Goal: Task Accomplishment & Management: Use online tool/utility

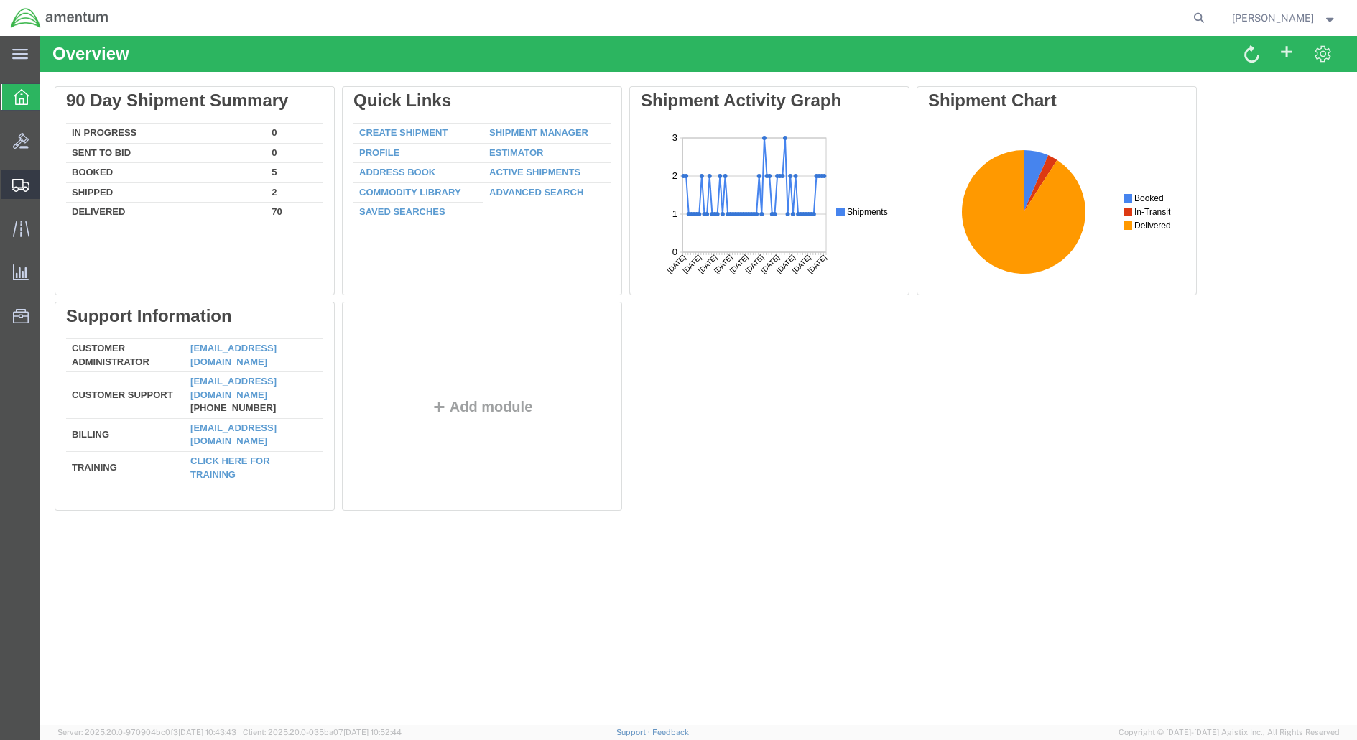
click at [0, 0] on span "Shipment Manager" at bounding box center [0, 0] width 0 height 0
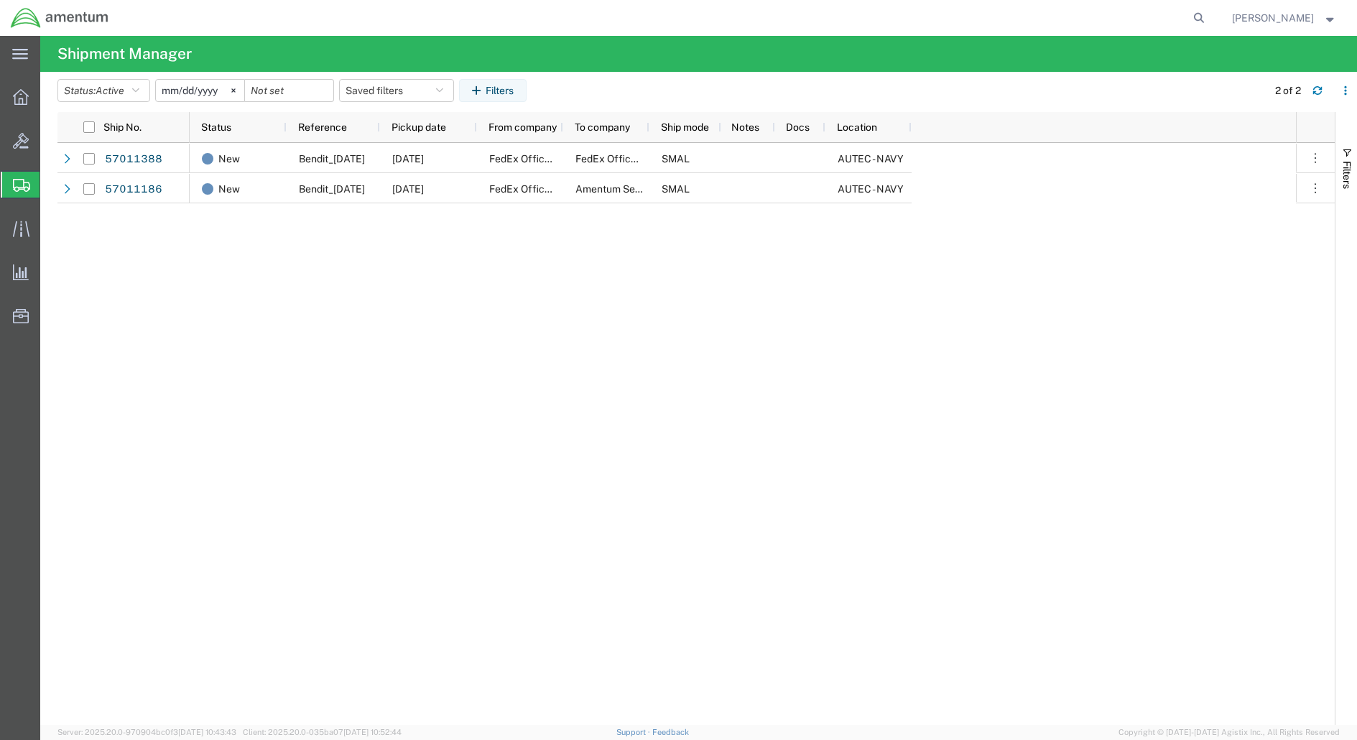
click at [201, 95] on input "[DATE]" at bounding box center [200, 91] width 88 height 22
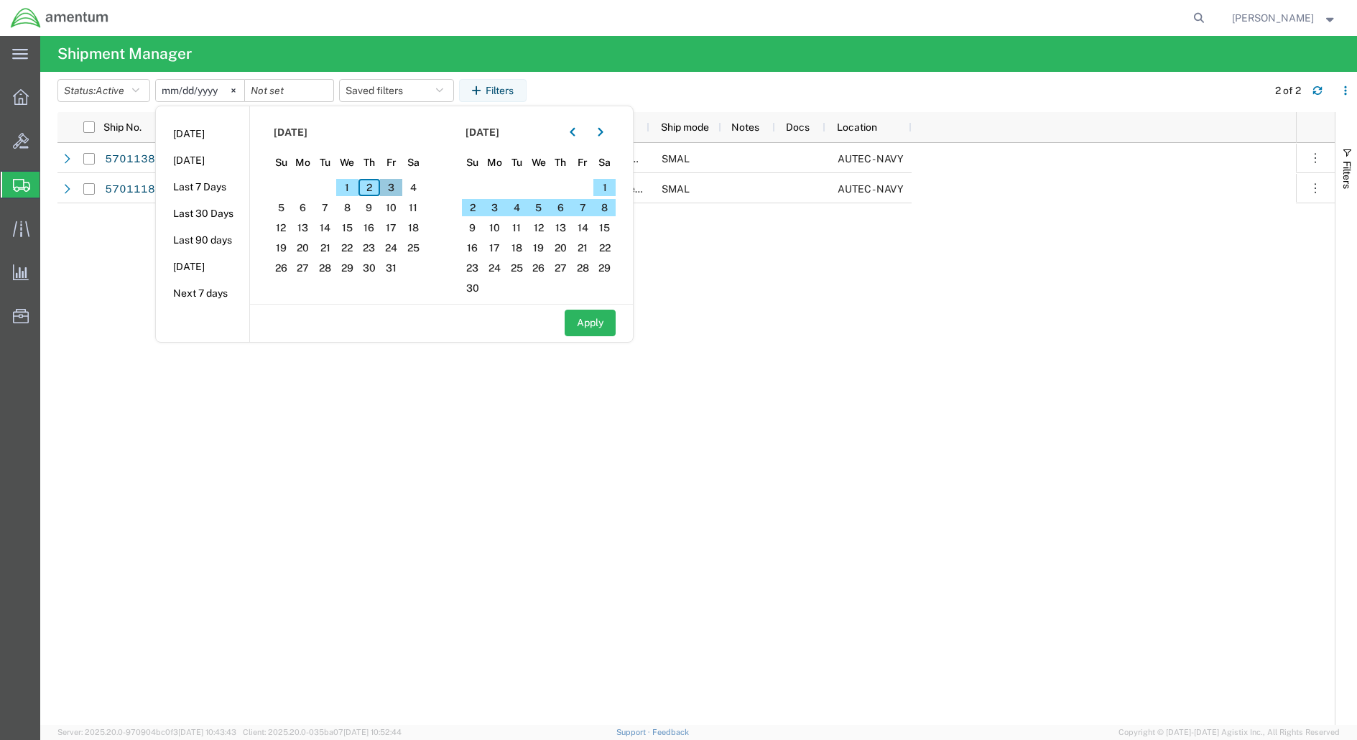
click at [394, 186] on span "3" at bounding box center [391, 187] width 22 height 17
click at [592, 326] on button "Apply" at bounding box center [590, 323] width 51 height 27
type input "[DATE]"
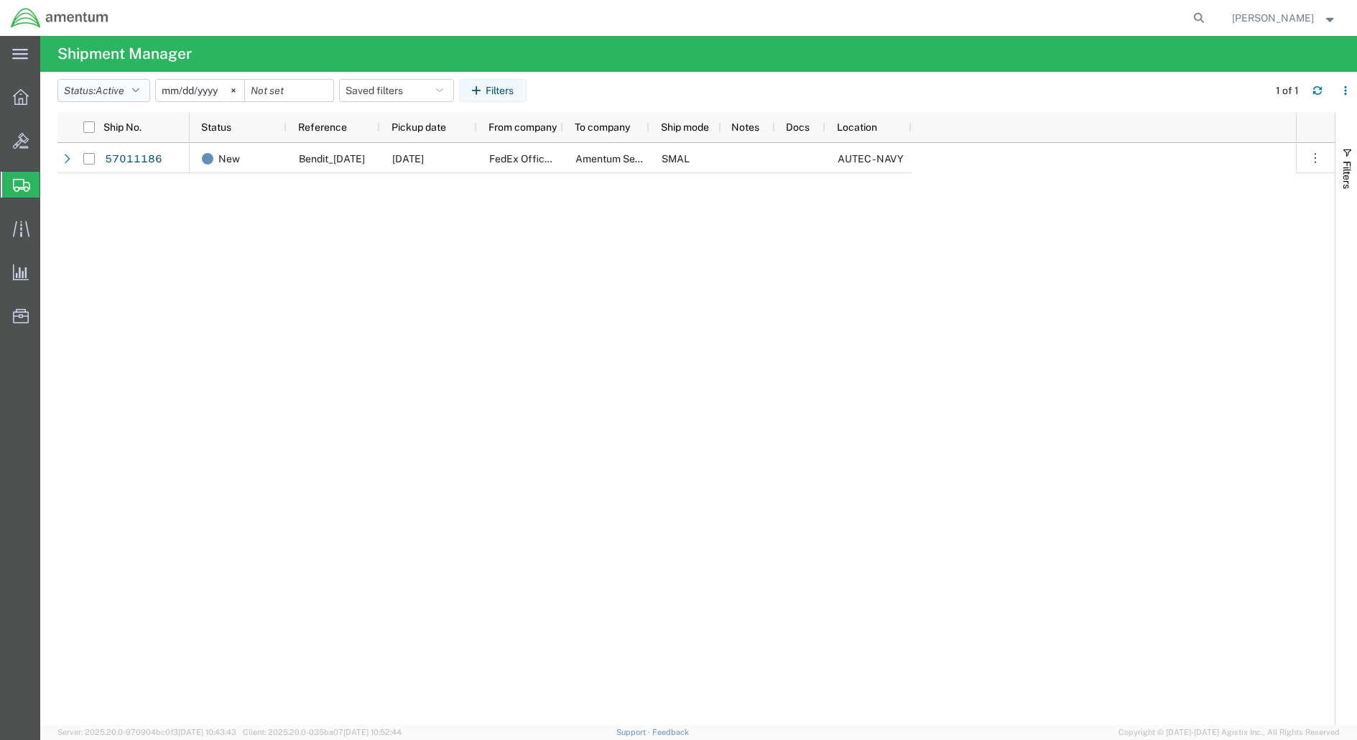
click at [113, 85] on span "Active" at bounding box center [110, 90] width 29 height 11
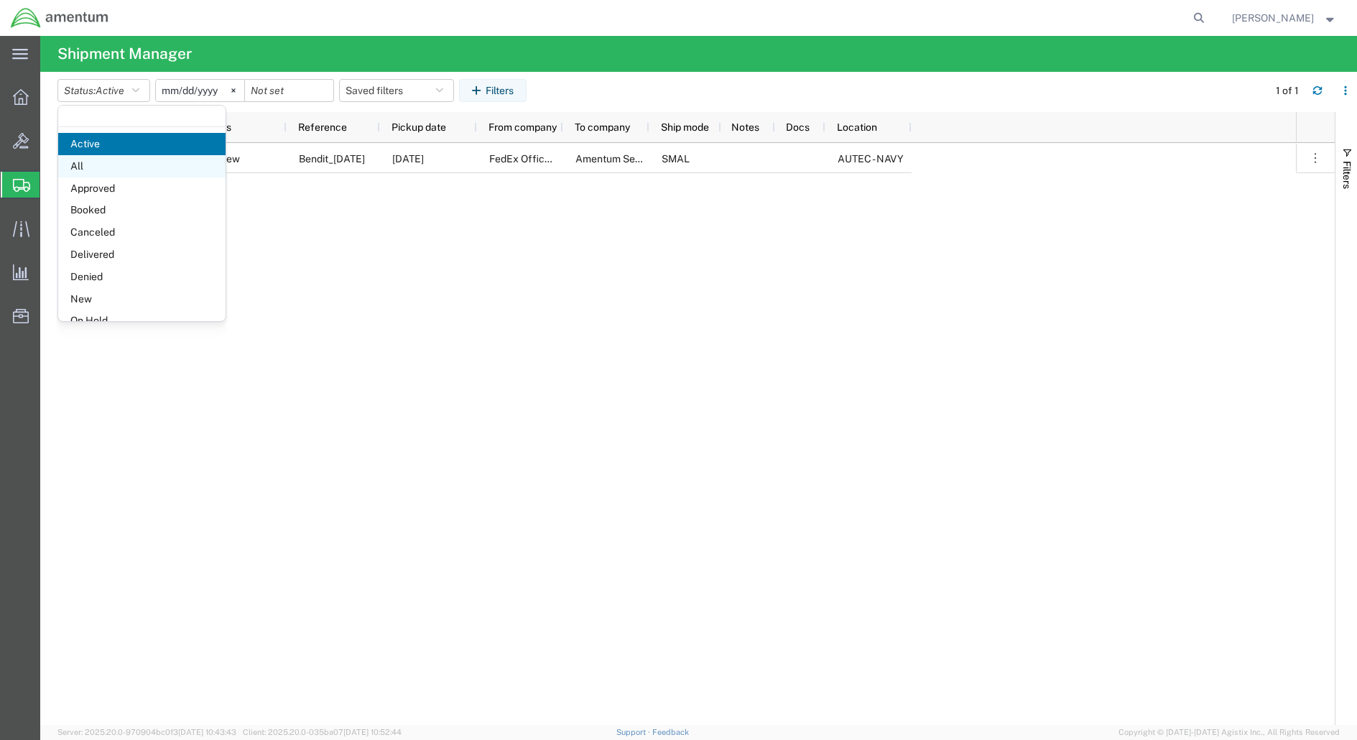
click at [88, 165] on span "All" at bounding box center [141, 166] width 167 height 22
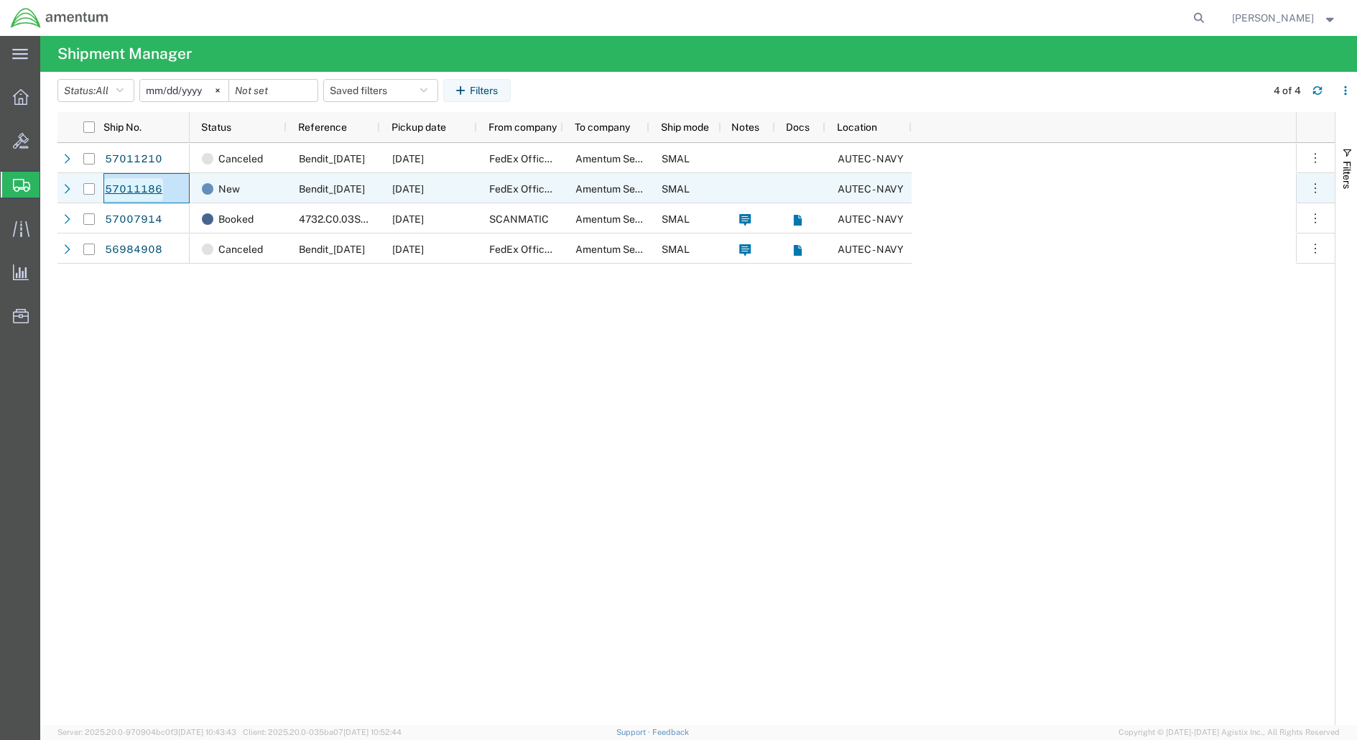
click at [126, 180] on link "57011186" at bounding box center [133, 189] width 59 height 23
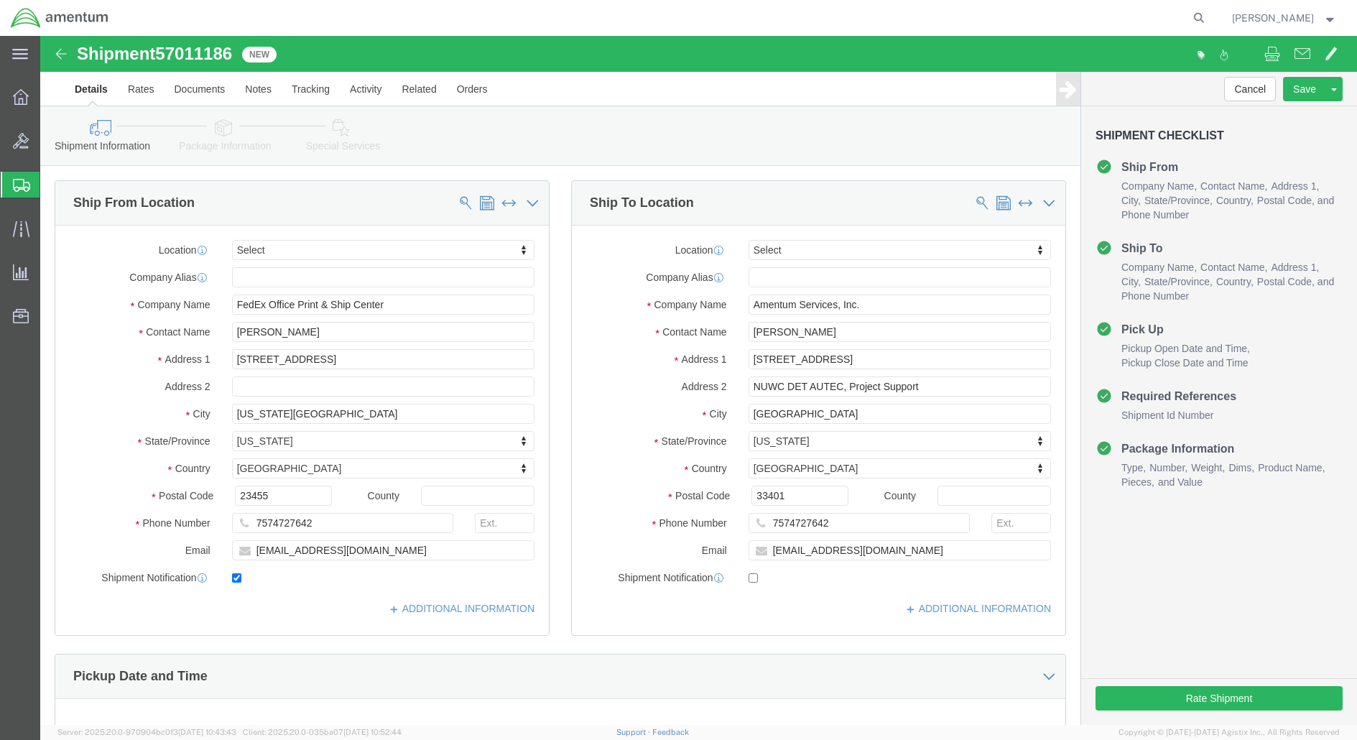
select select
click button "Continue"
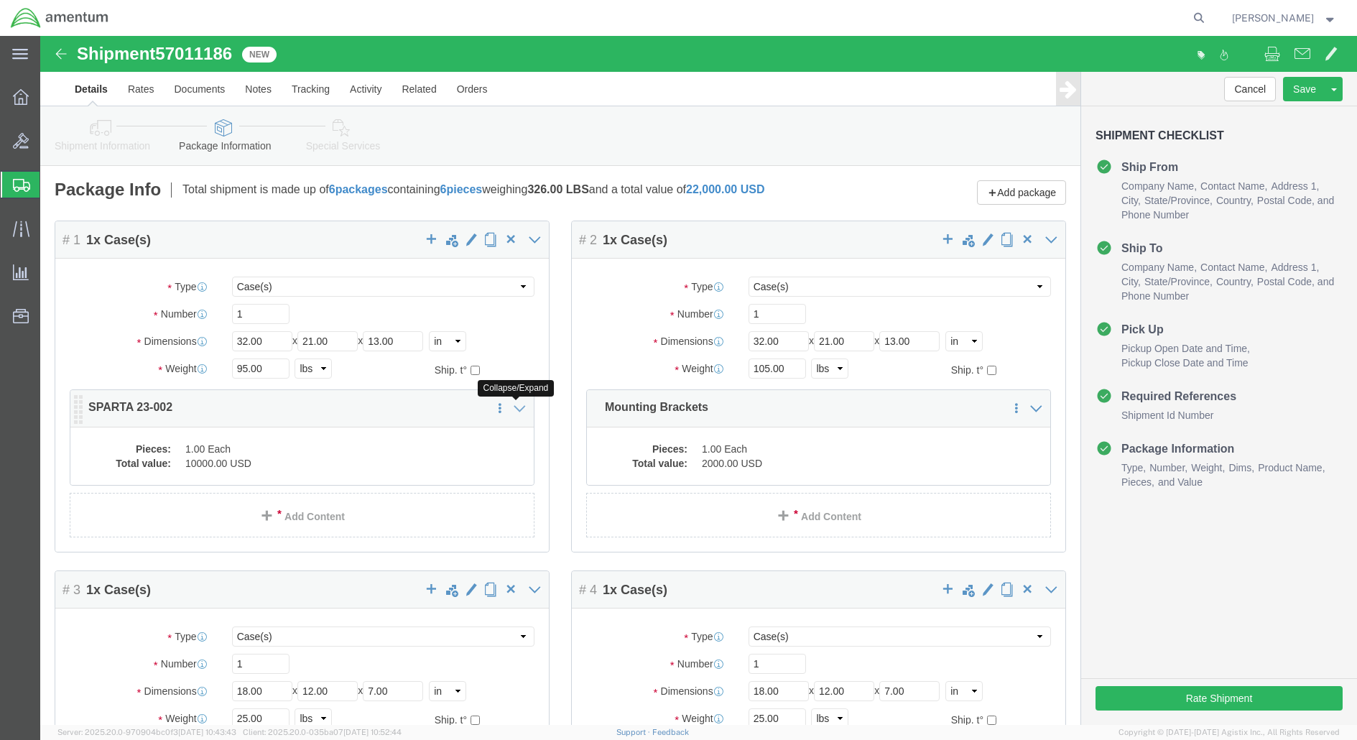
click icon
click span "button"
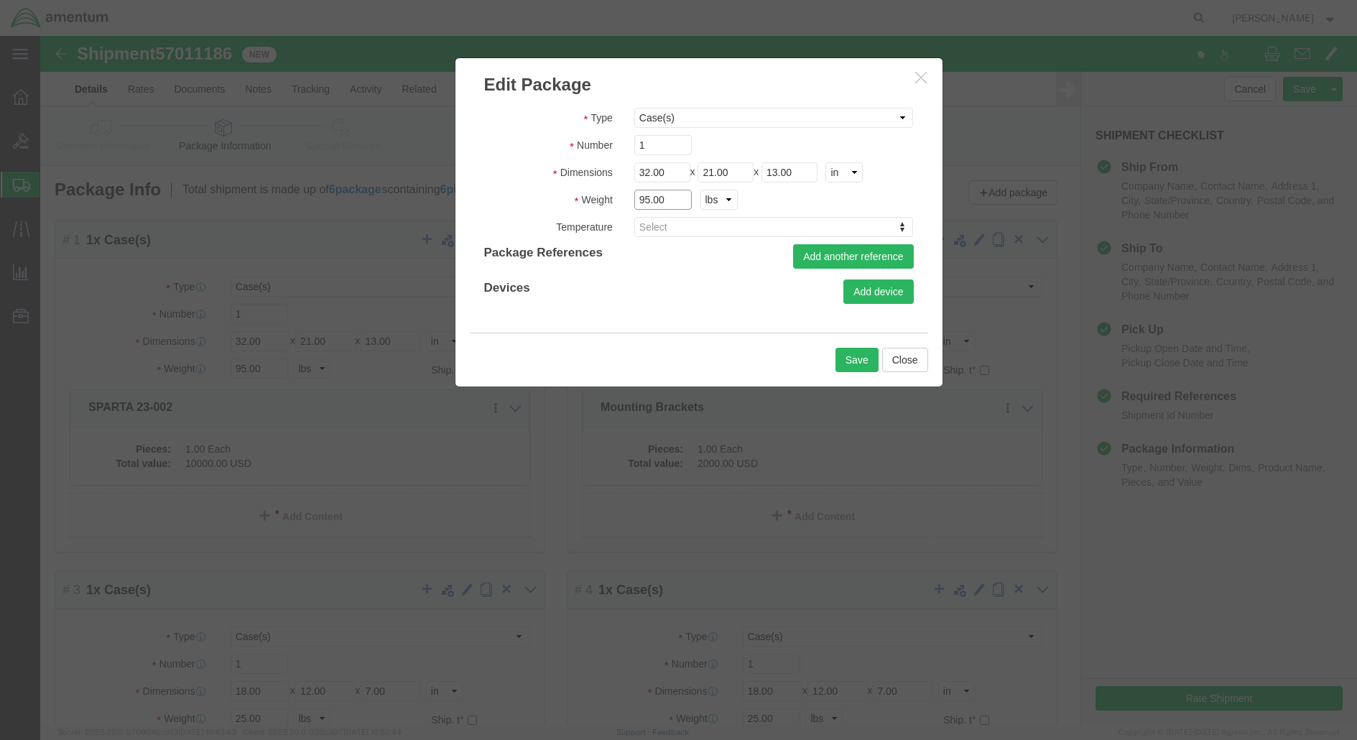
click input "95.00"
type input "15.00"
click button "Save"
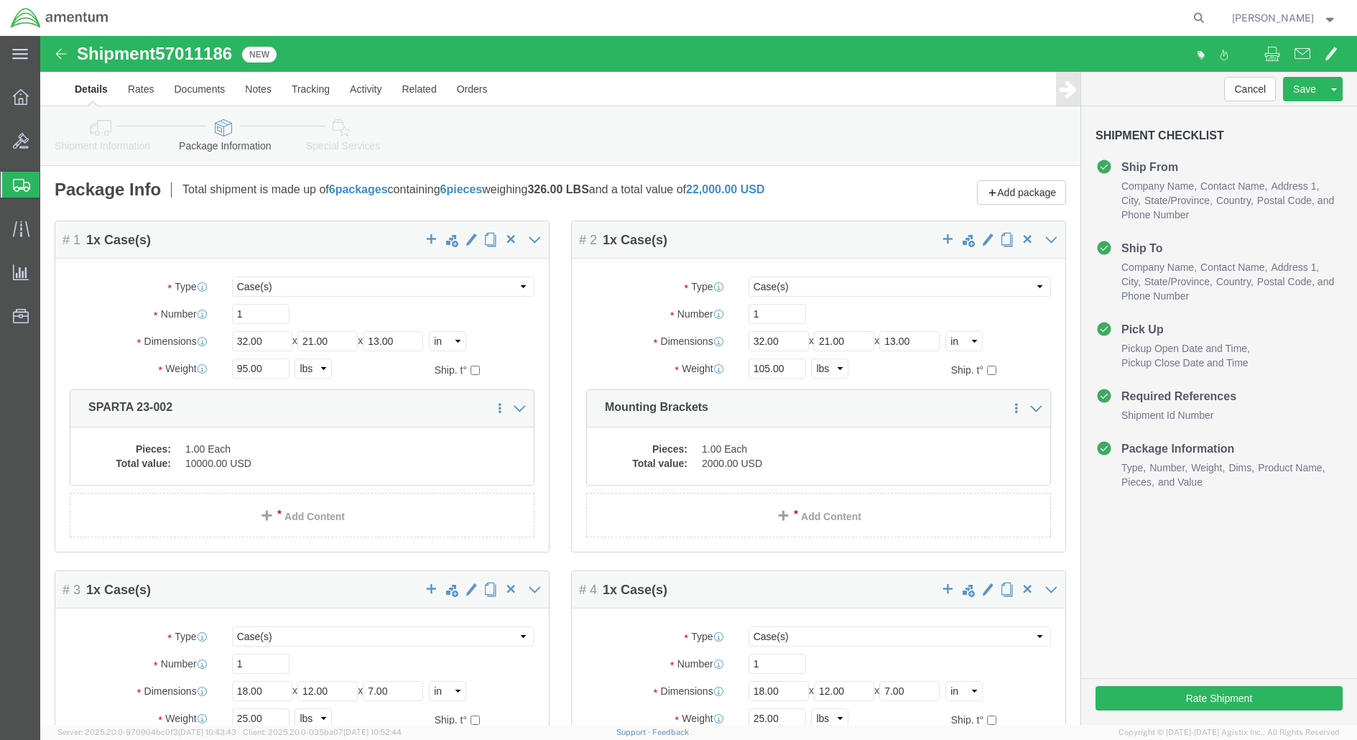
scroll to position [299, 0]
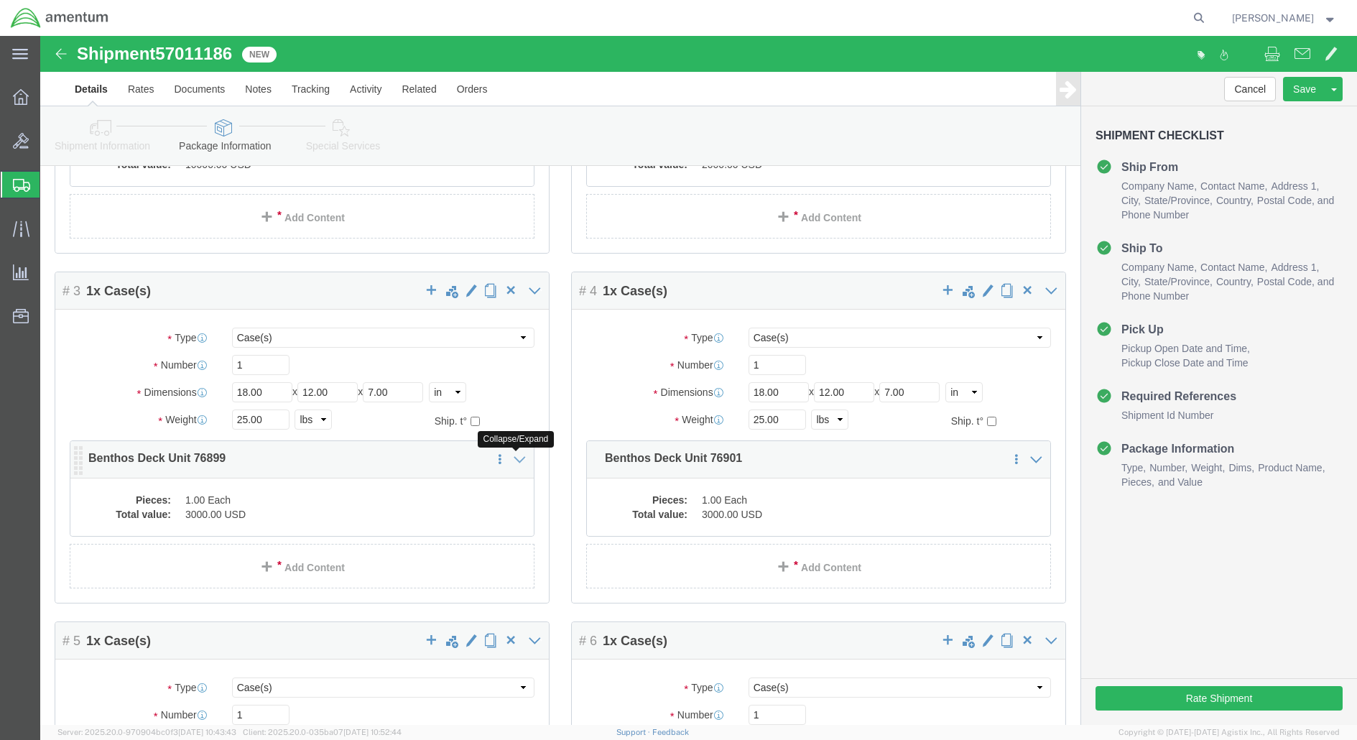
click icon
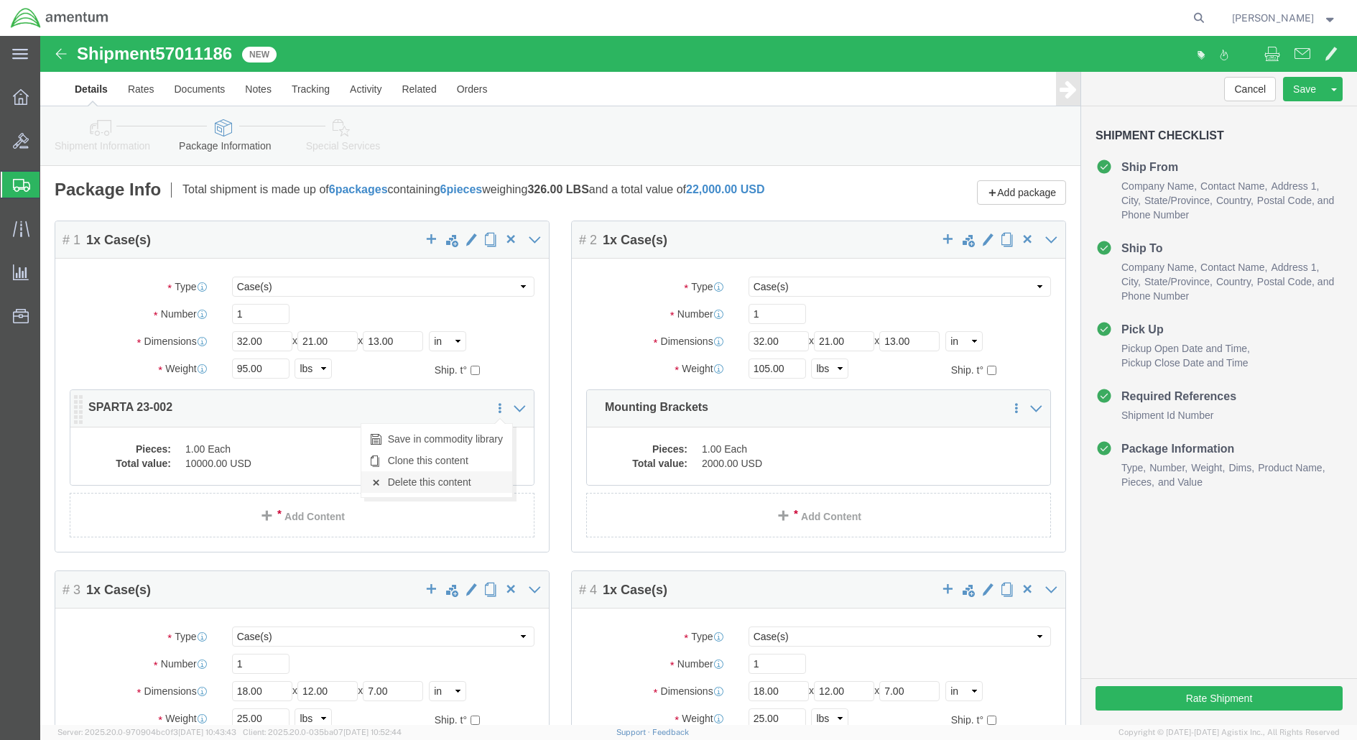
click link "Delete this content"
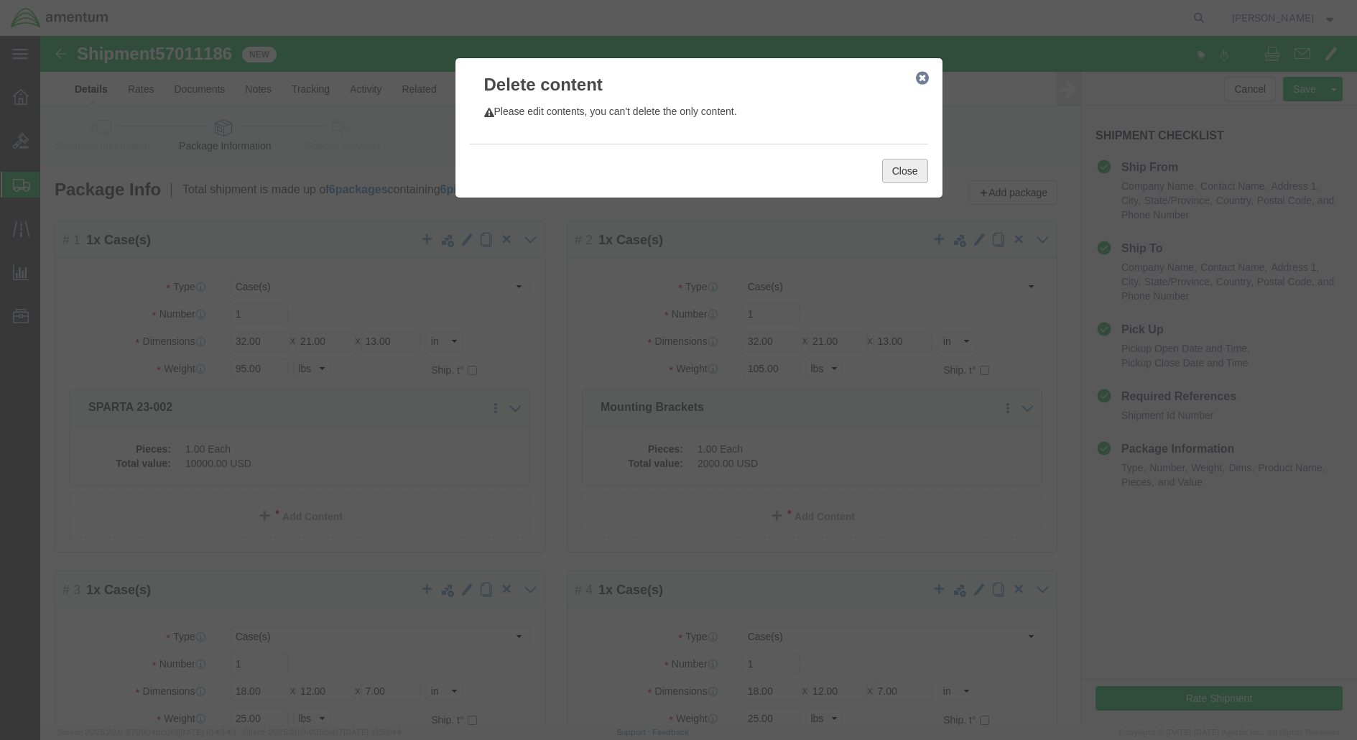
click button "Close"
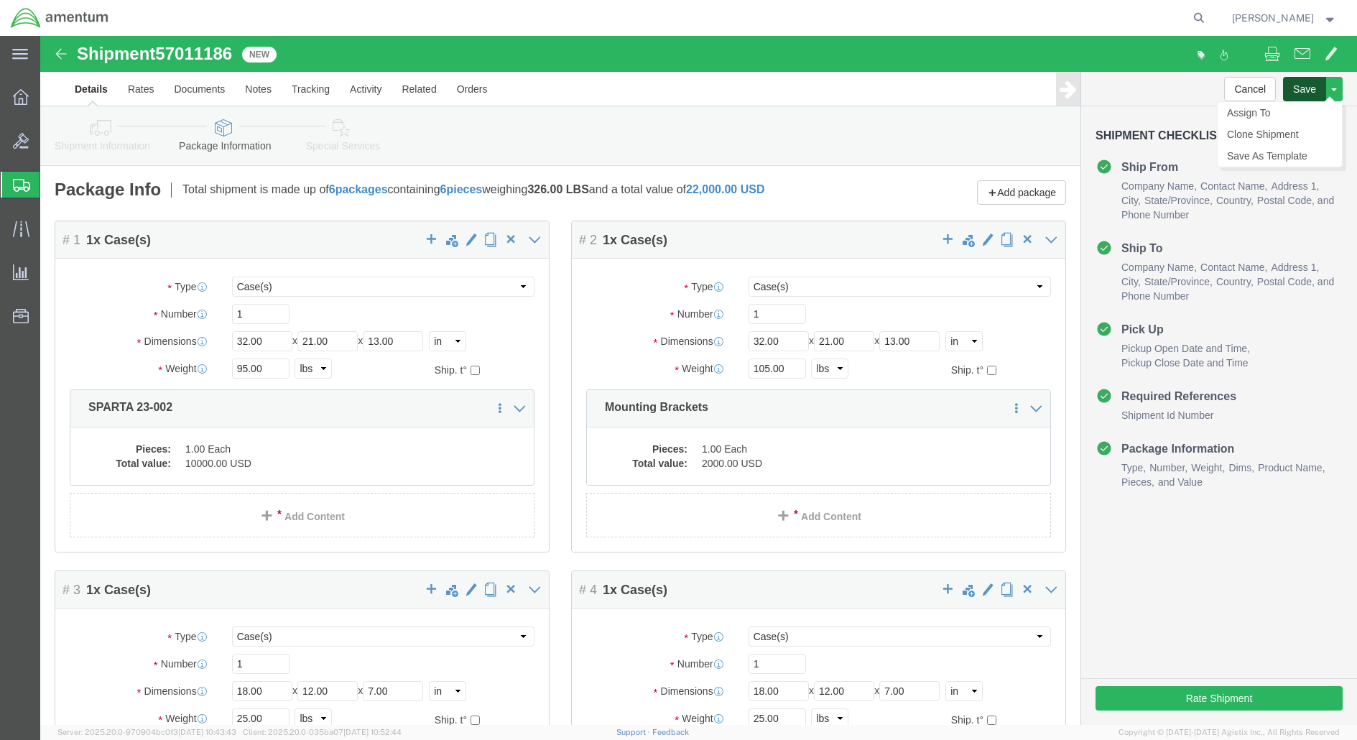
click button "Save"
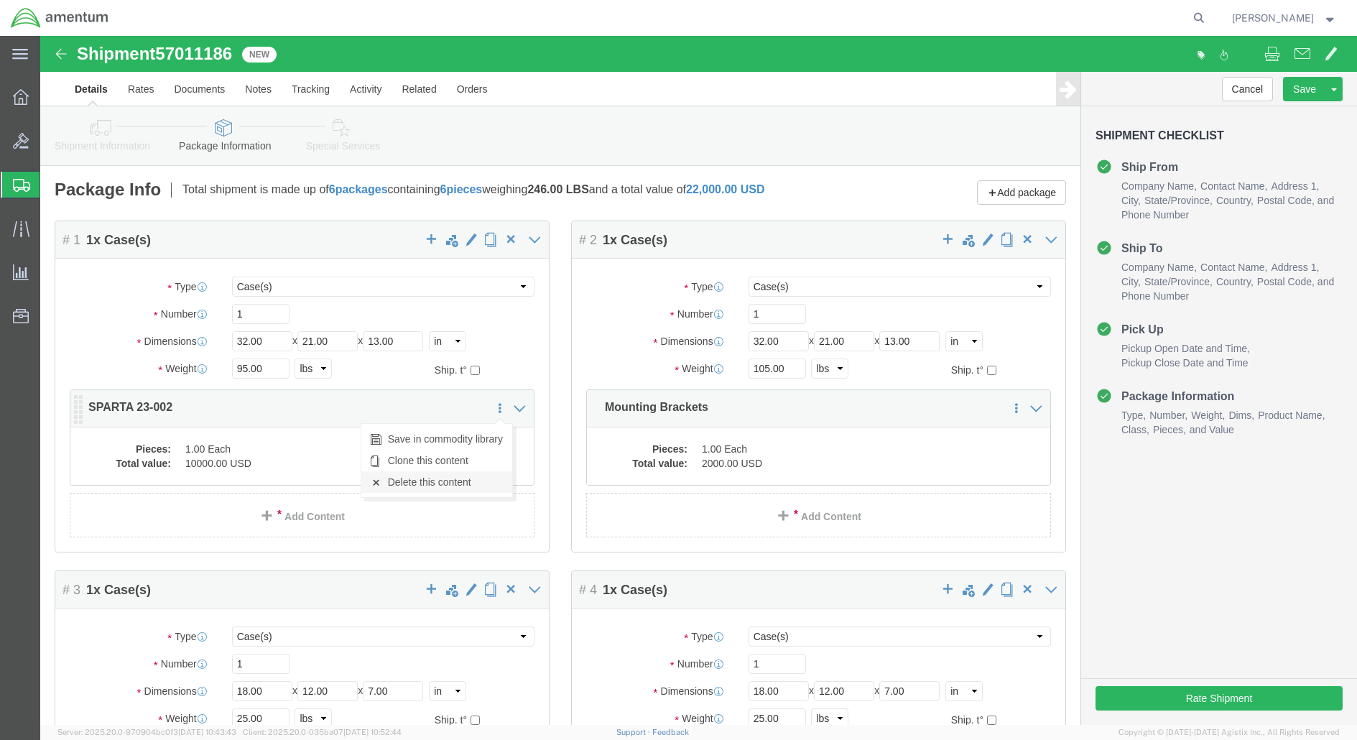
click link "Delete this content"
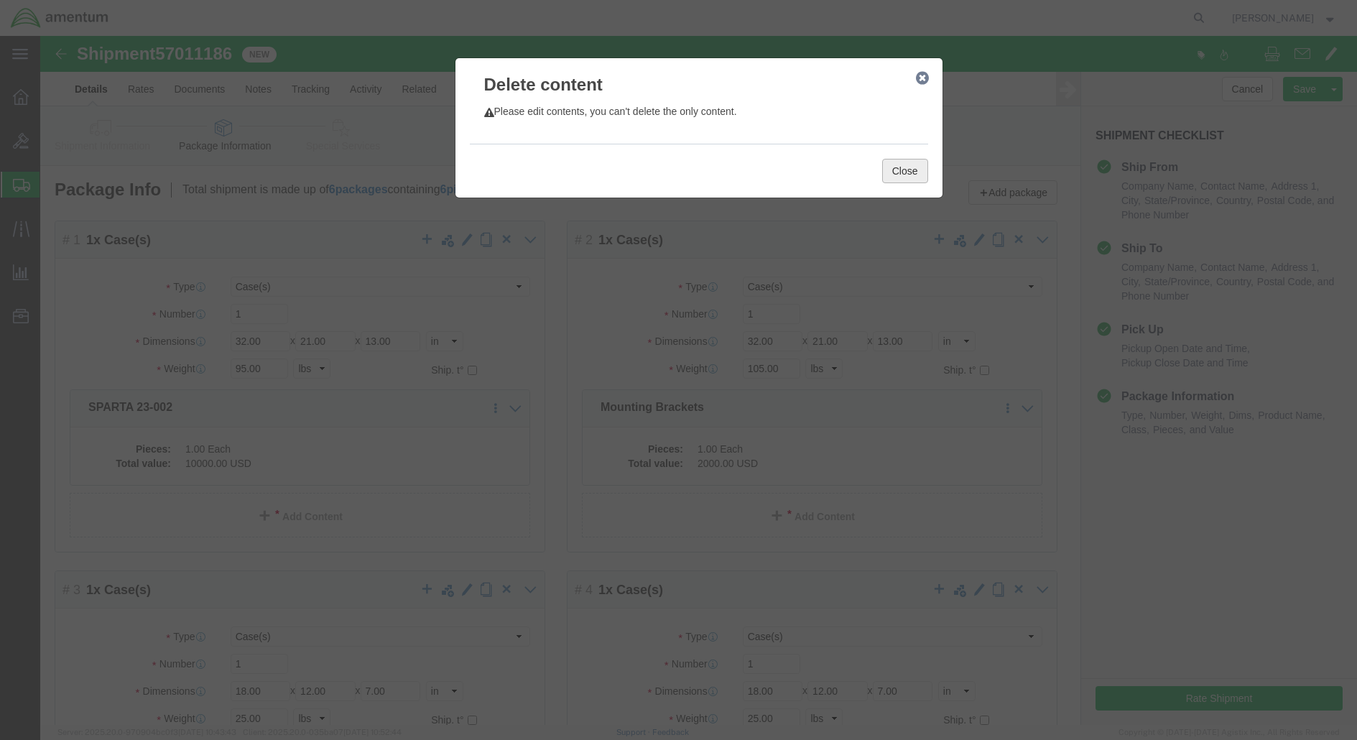
click button "Close"
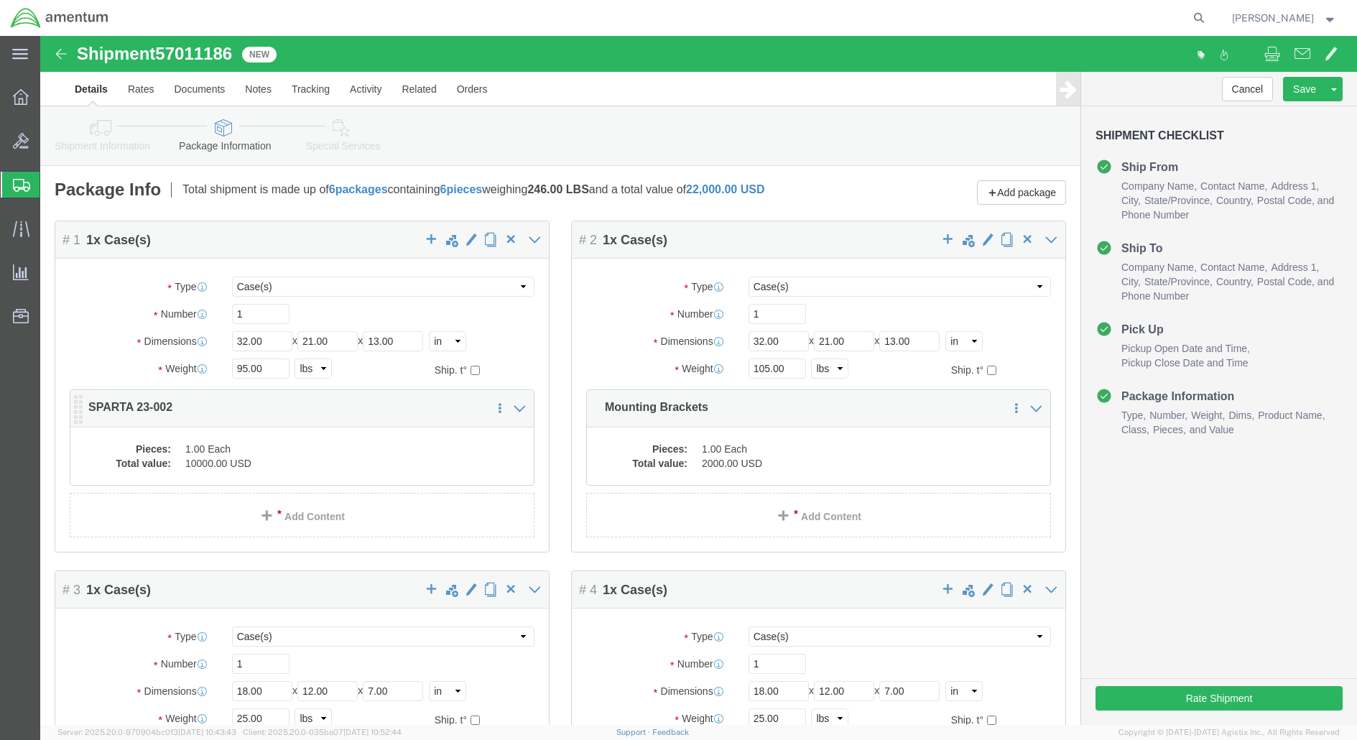
click dt "Pieces:"
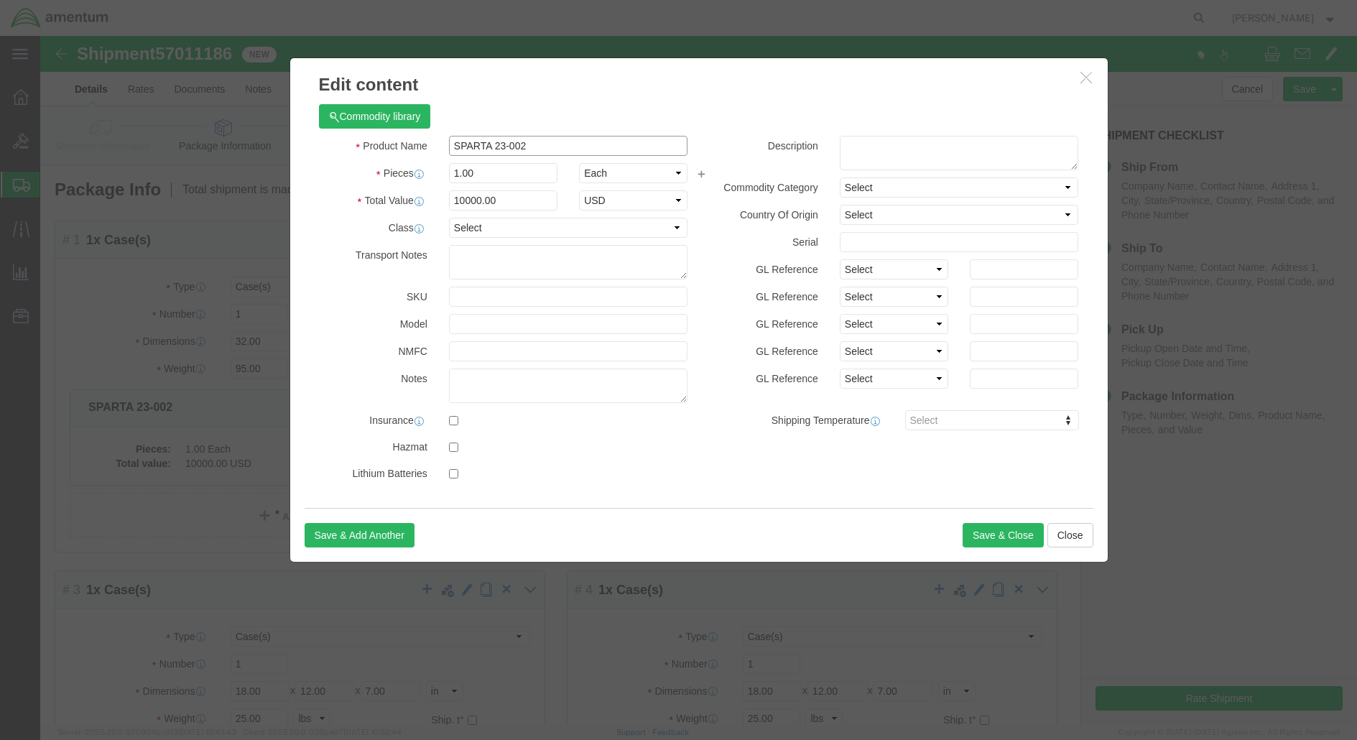
click input "SPARTA 23-002"
type input "SPARTA 23-002 case"
drag, startPoint x: 469, startPoint y: 170, endPoint x: 315, endPoint y: 172, distance: 153.8
click div "Total Value 10000.00 Select ADP AED AFN ALL AMD AOA ARS ATS AUD AWG AZN BAM BBD…"
type input "500.00"
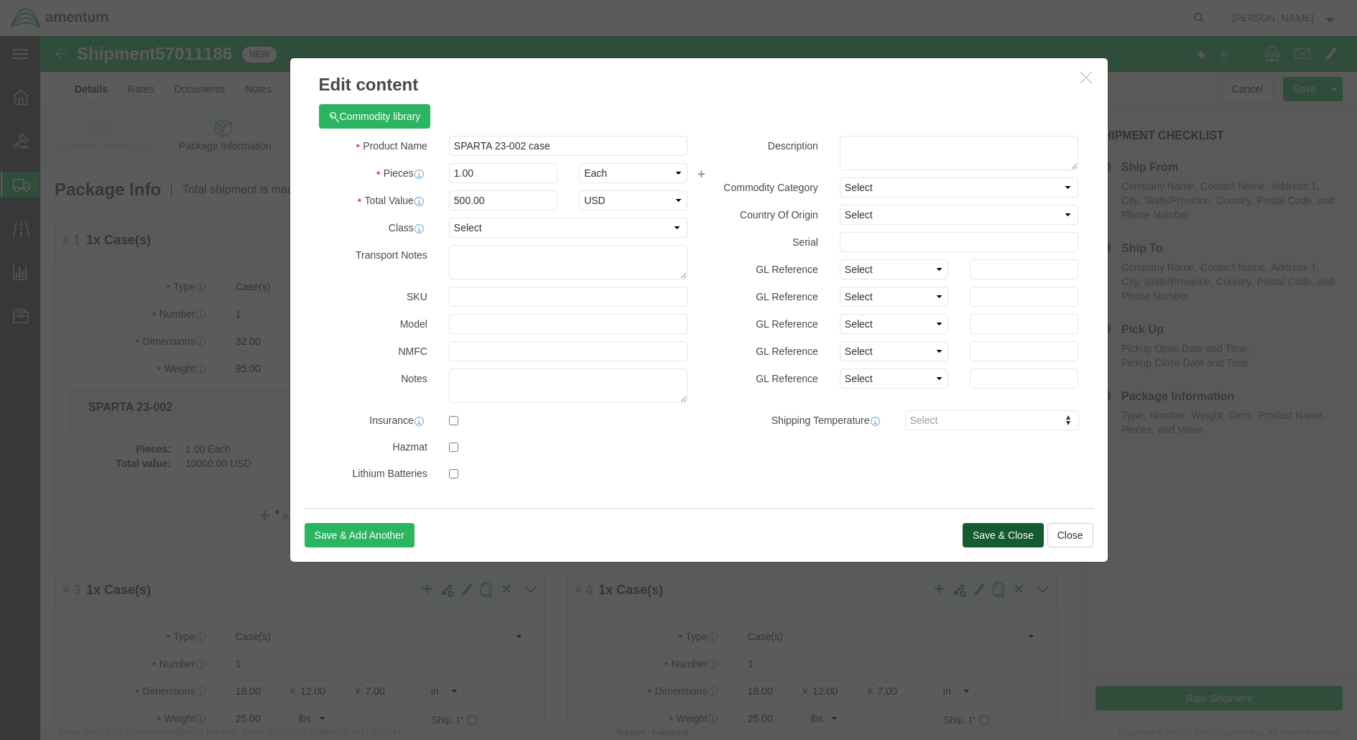
click button "Save & Close"
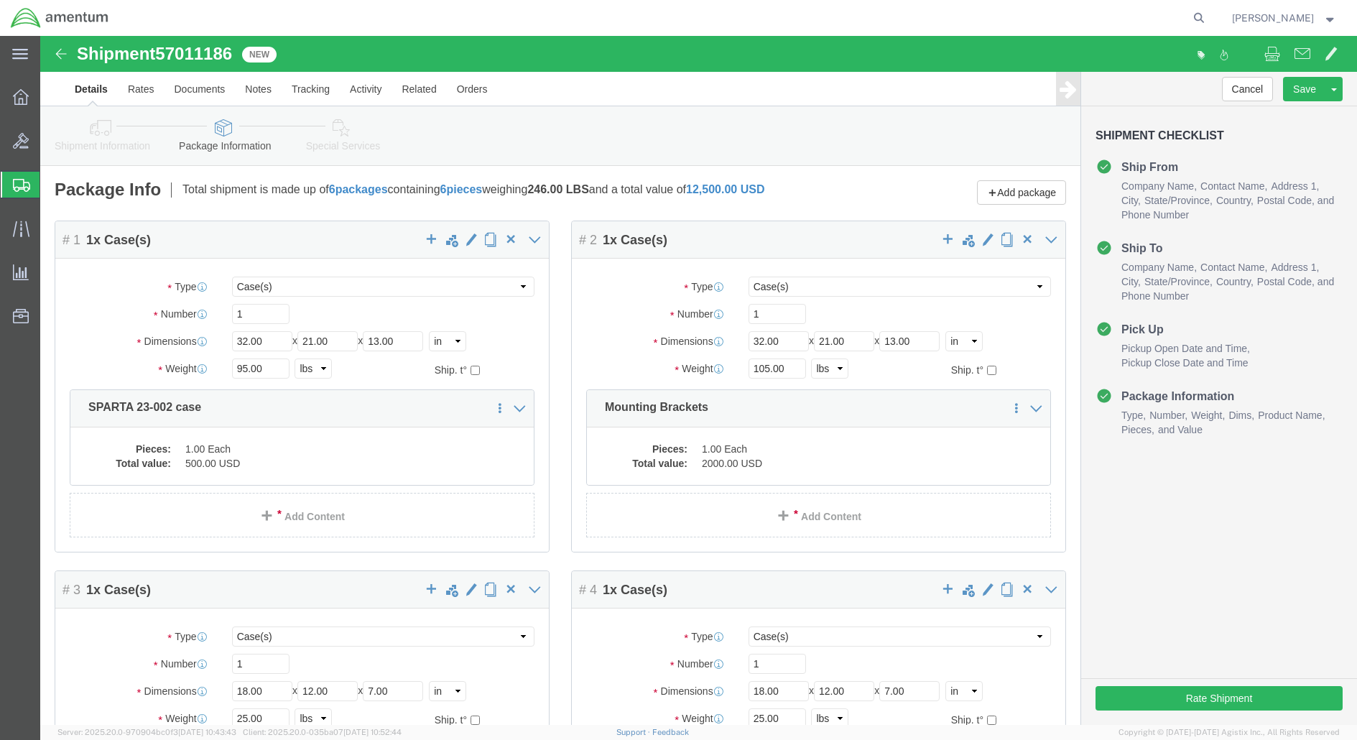
scroll to position [109, 0]
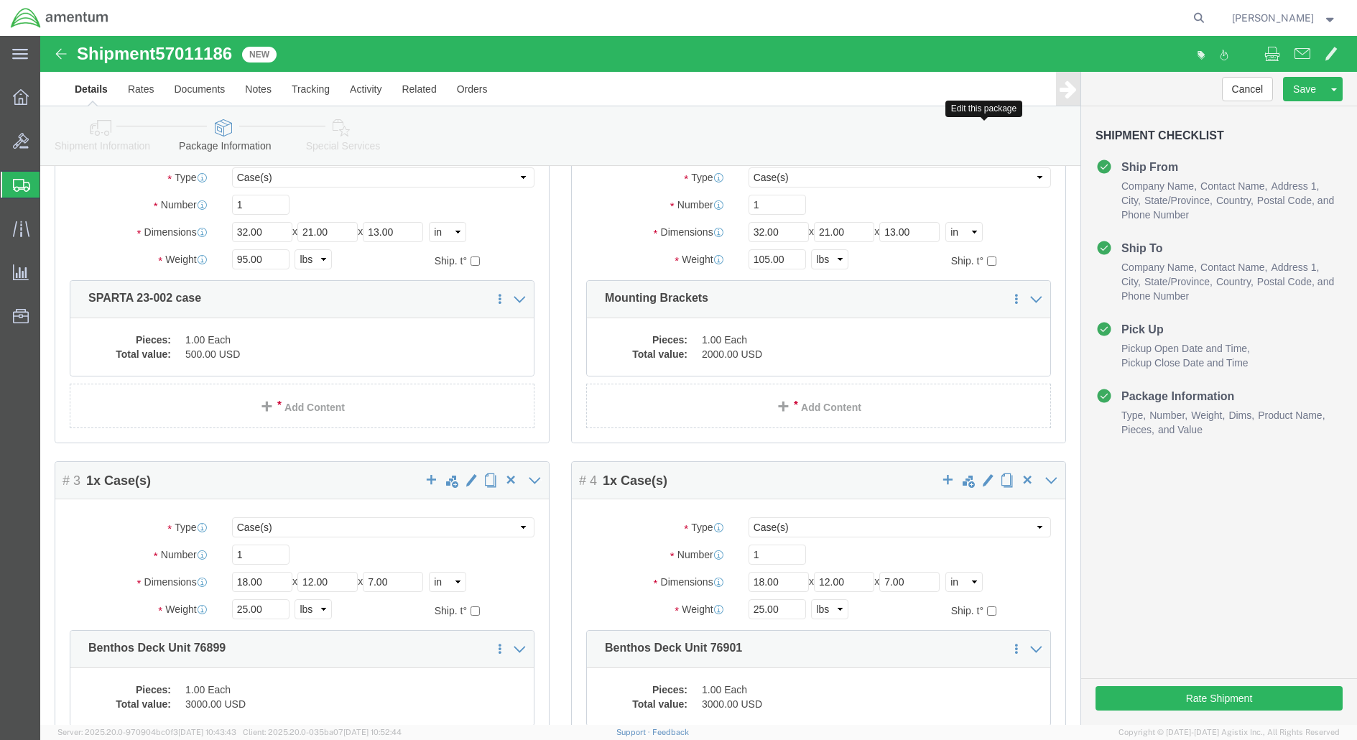
click span "button"
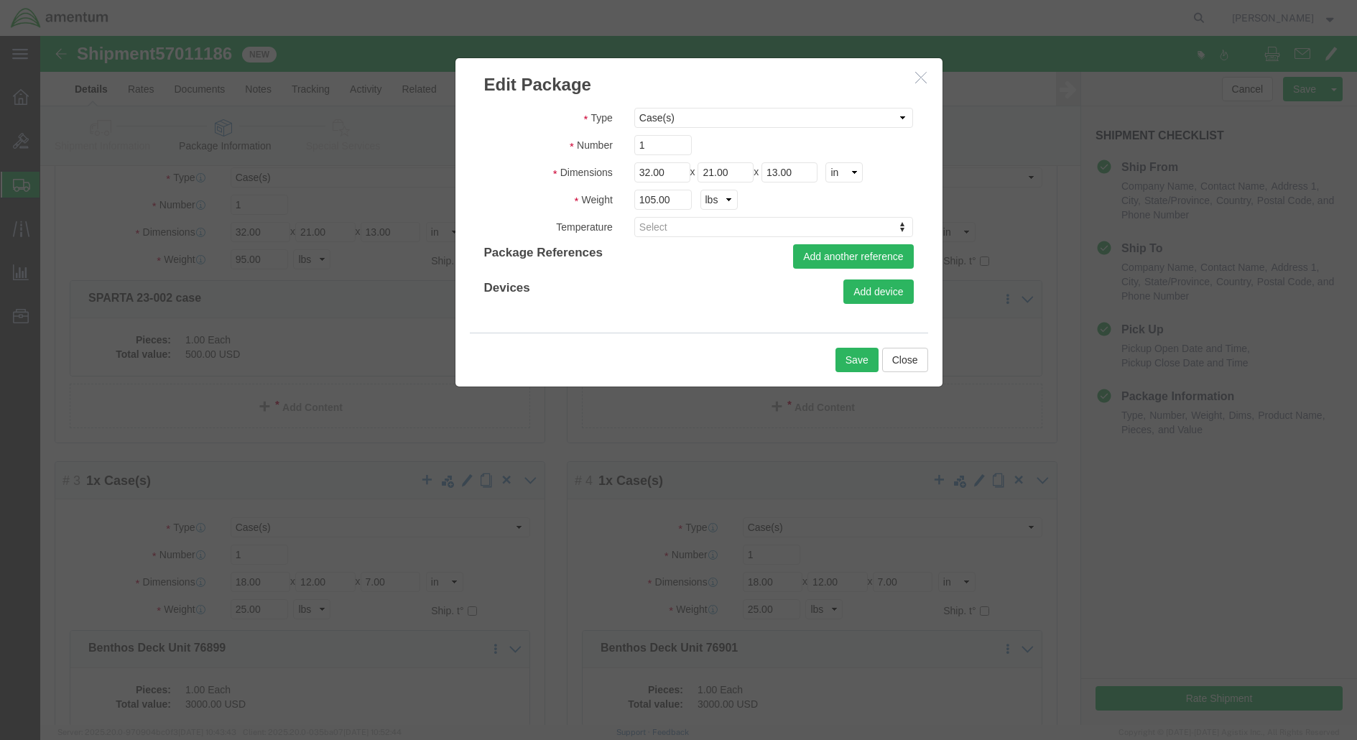
scroll to position [0, 0]
click input "105.00"
type input "55.00"
click button "Save"
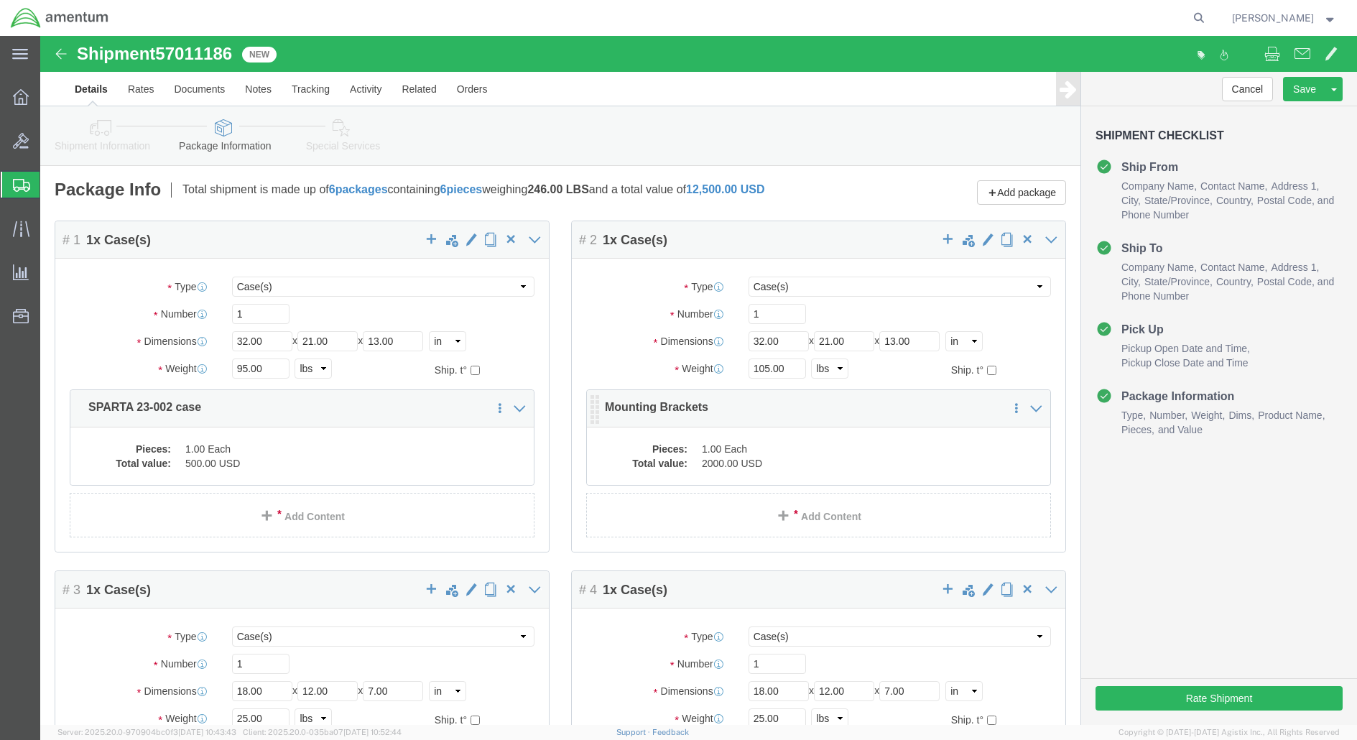
click dd "1.00 Each"
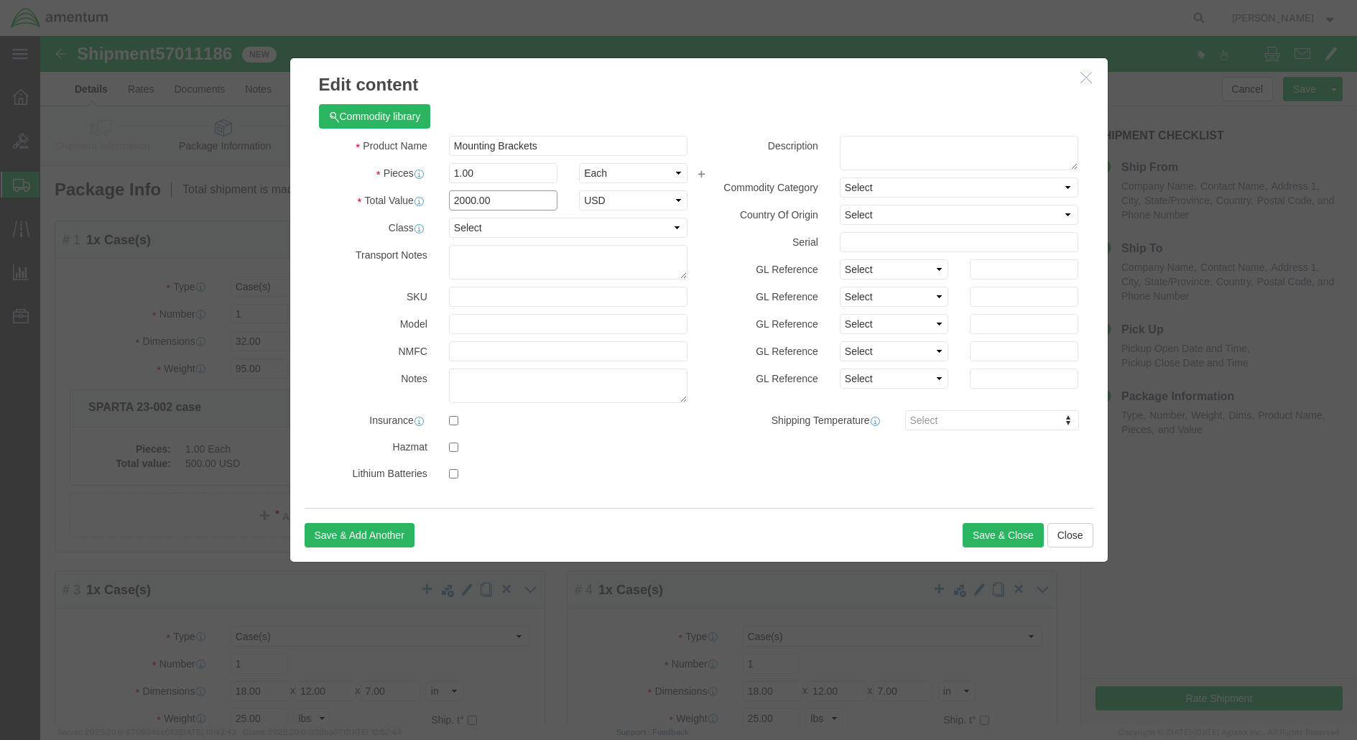
click input "2000.00"
type input "1000.00"
click button "Save & Close"
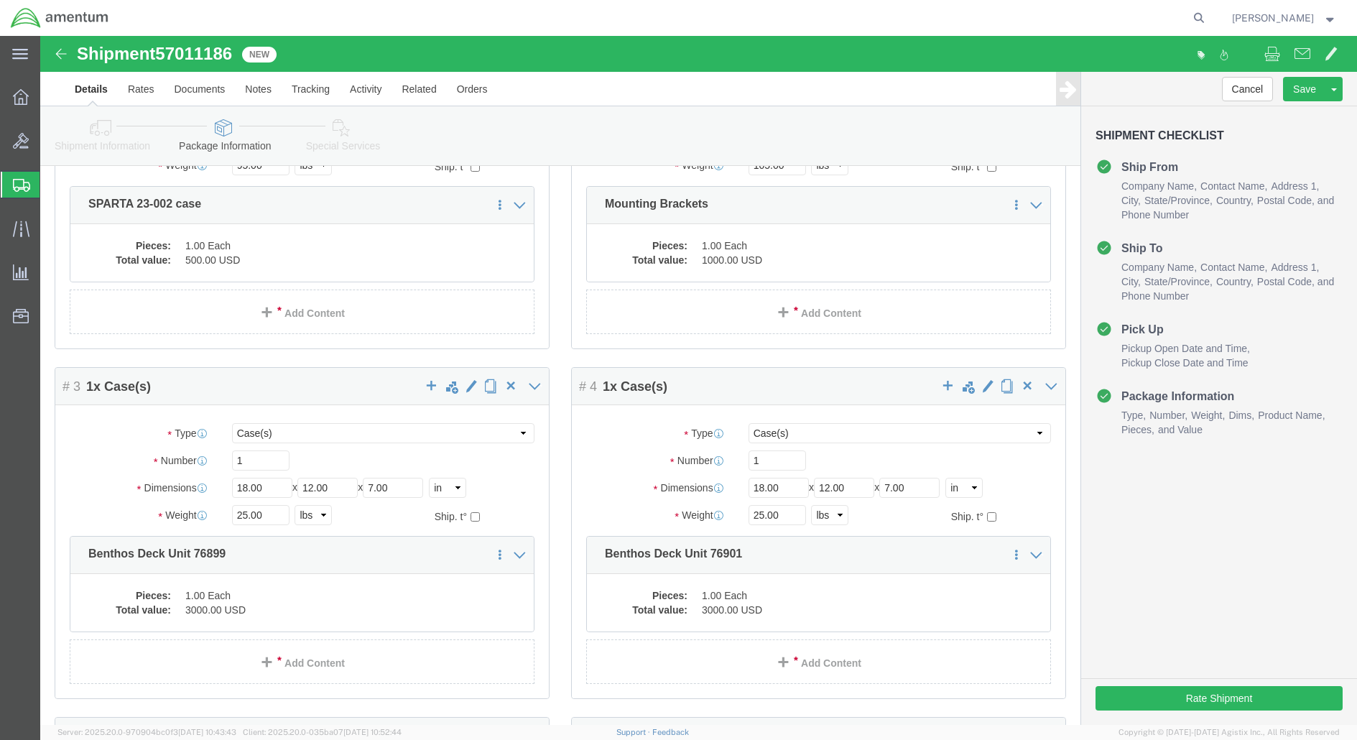
scroll to position [653, 0]
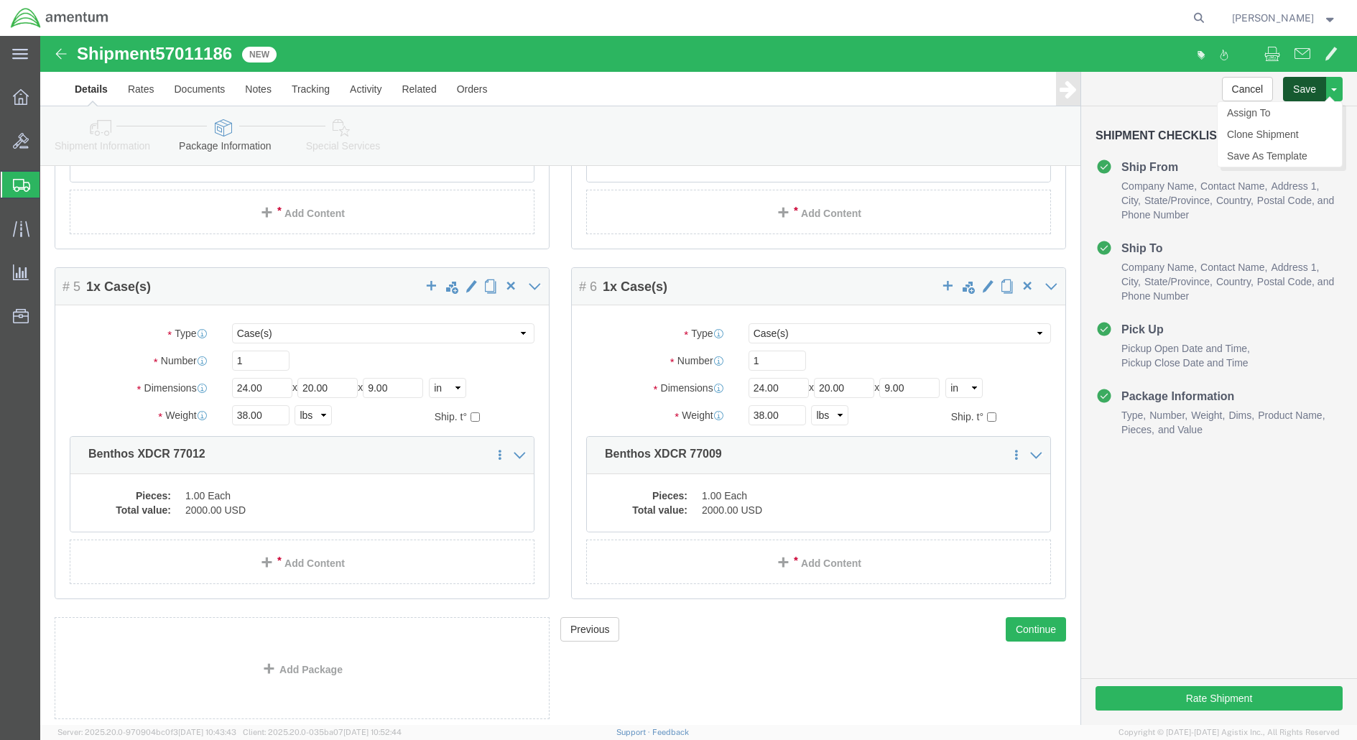
click button "Save"
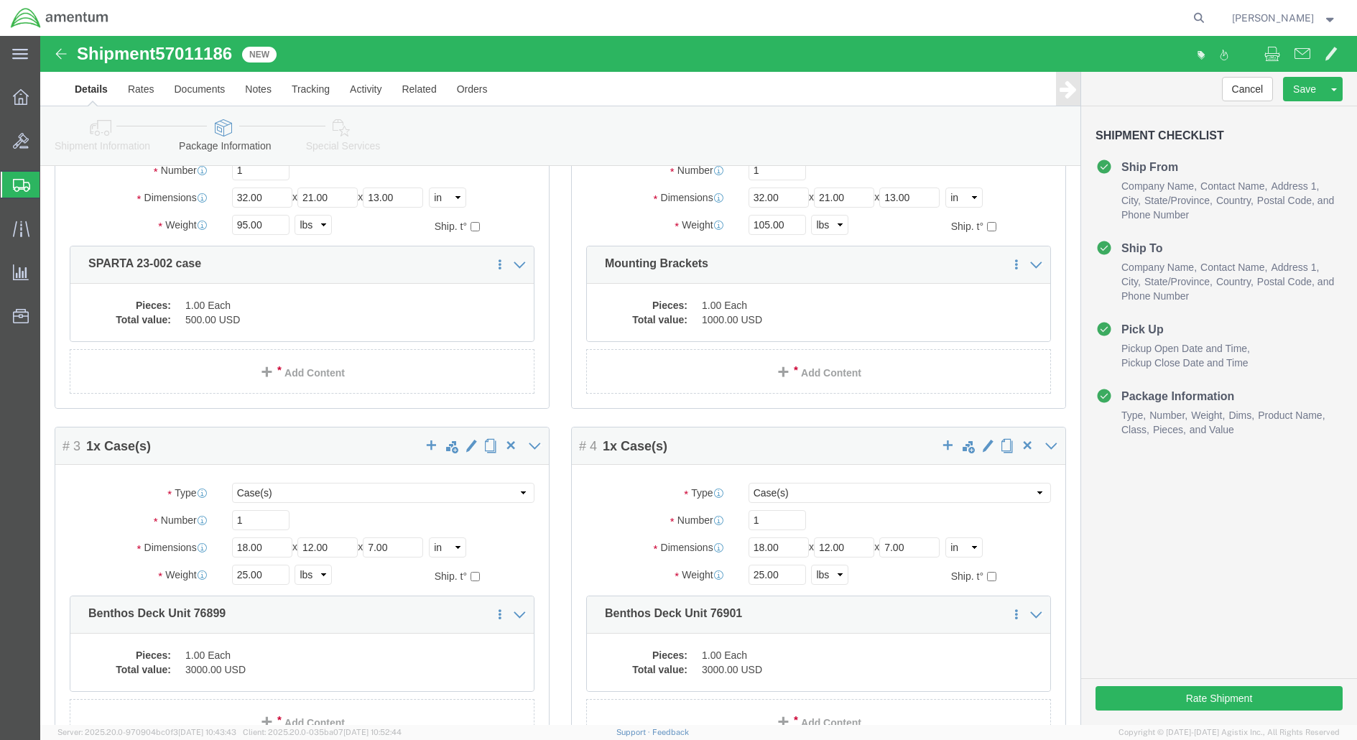
scroll to position [702, 0]
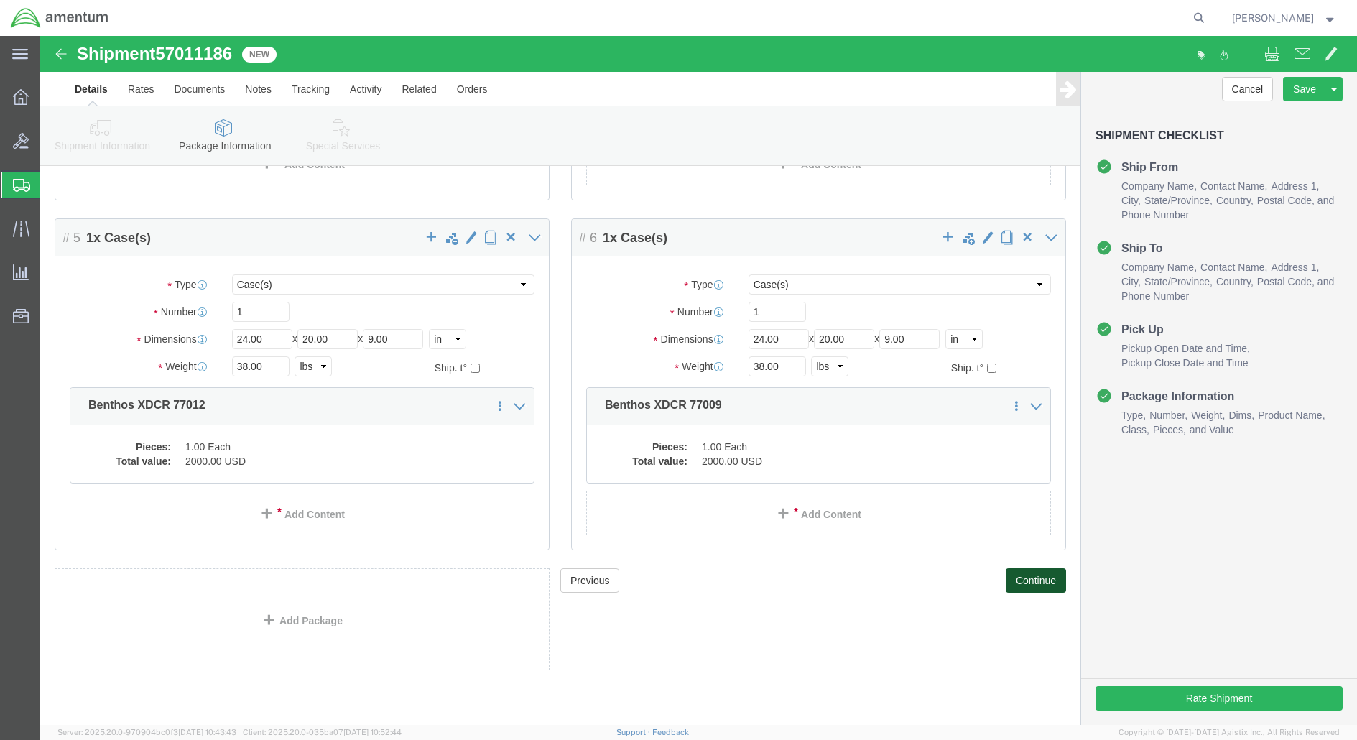
drag, startPoint x: 994, startPoint y: 542, endPoint x: 985, endPoint y: 542, distance: 9.3
click button "Continue"
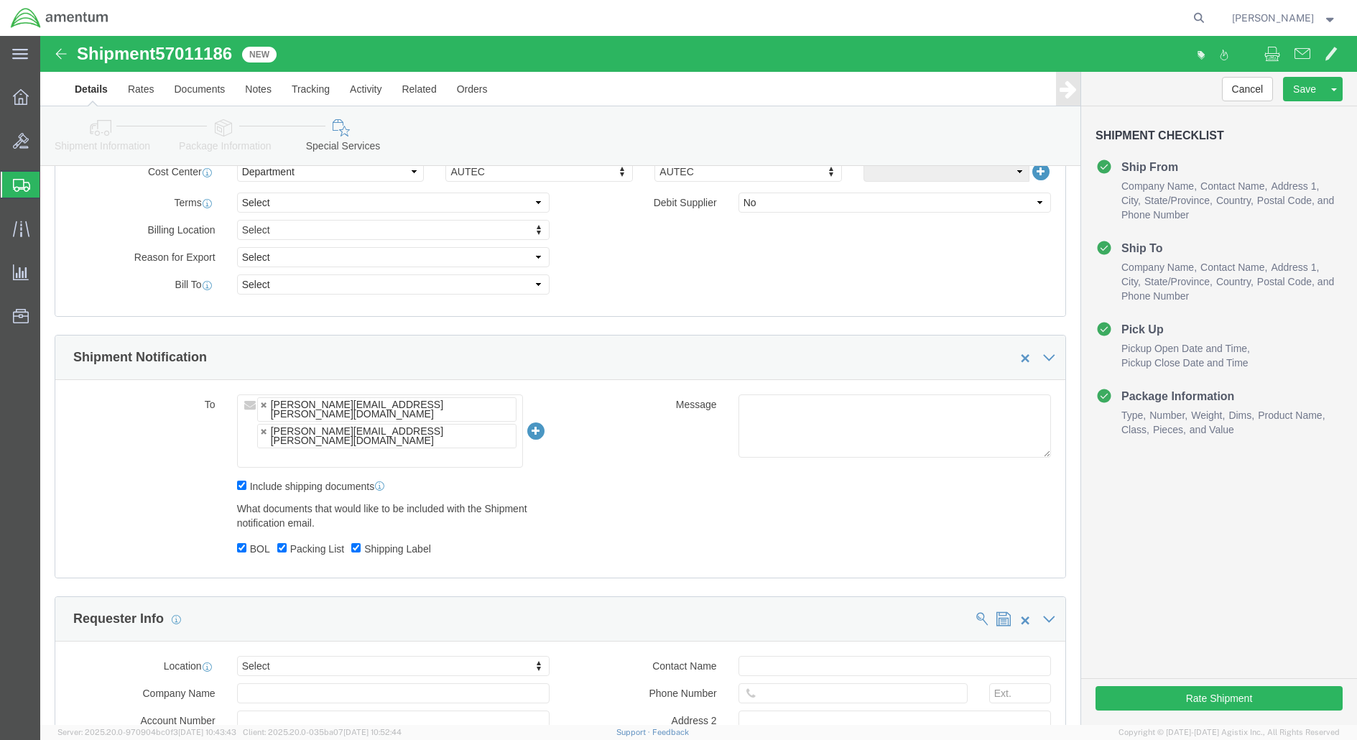
scroll to position [0, 0]
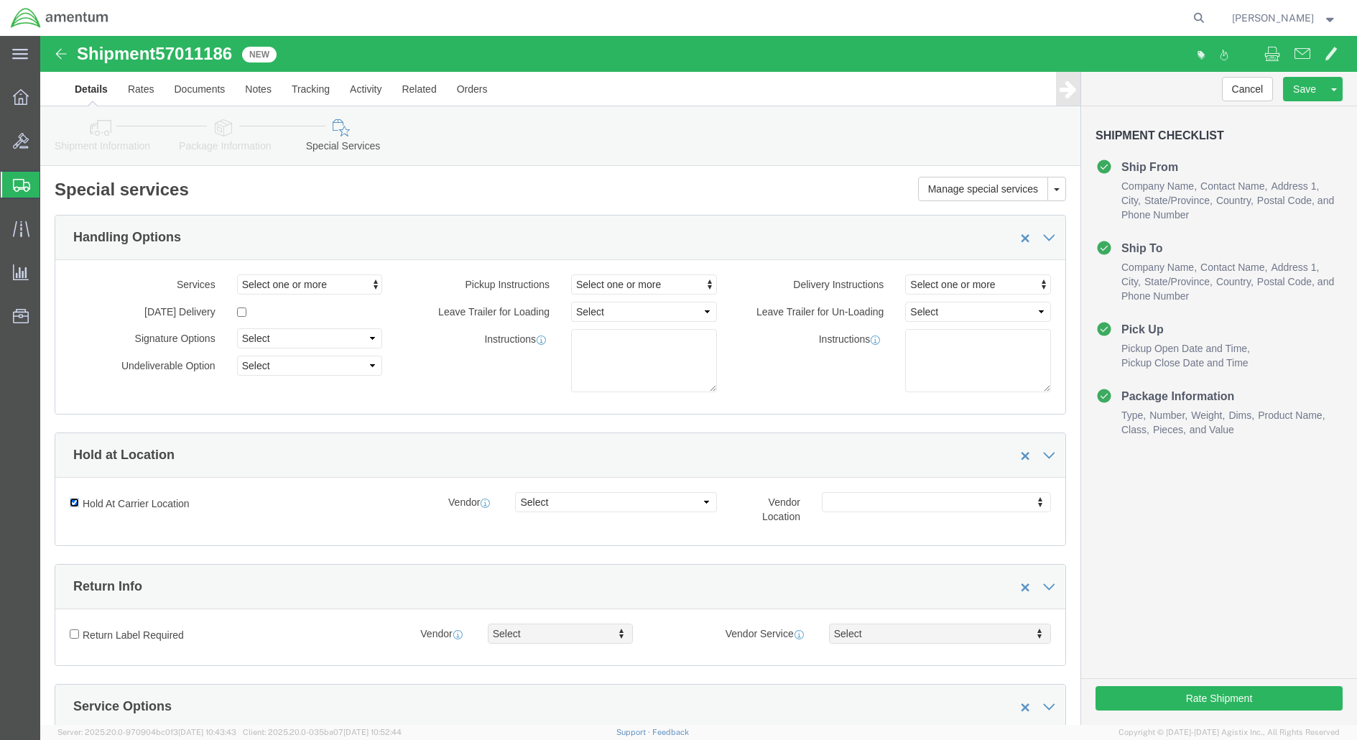
click input "Hold At Carrier Location"
checkbox input "false"
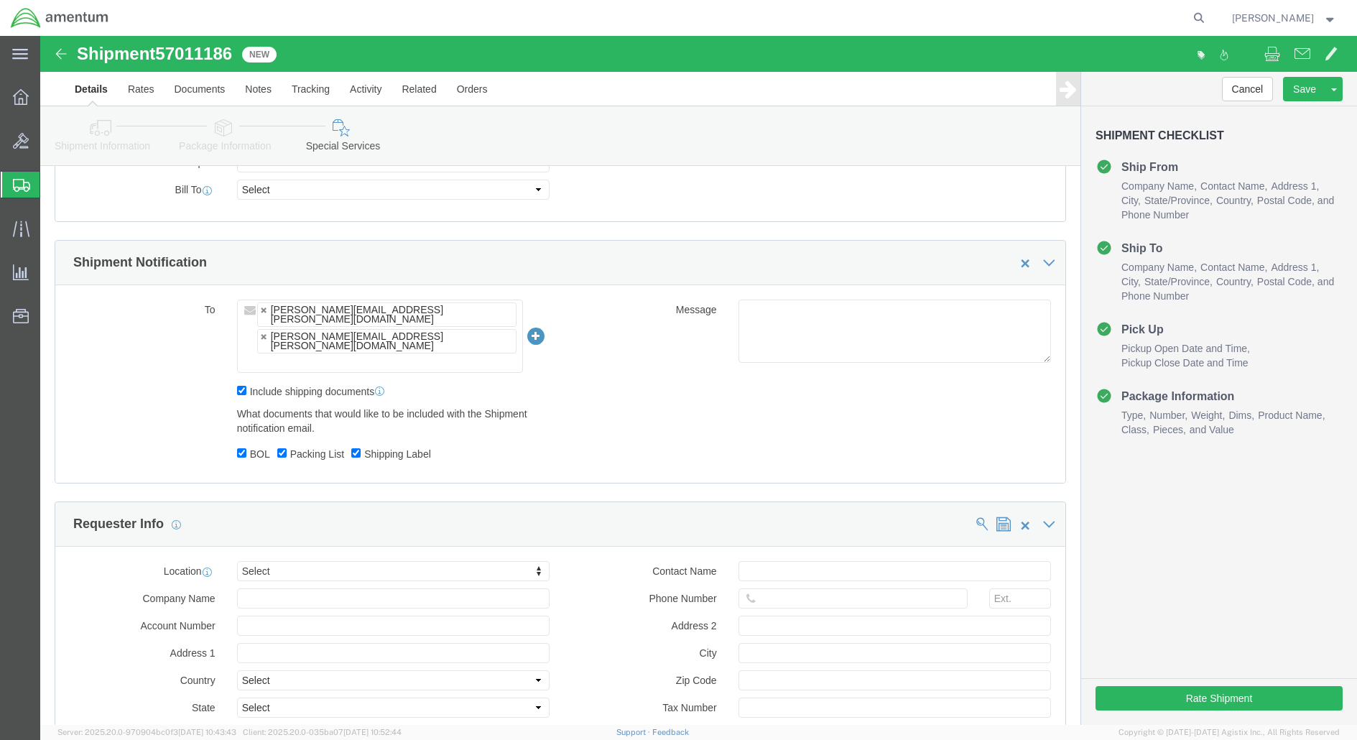
scroll to position [1280, 0]
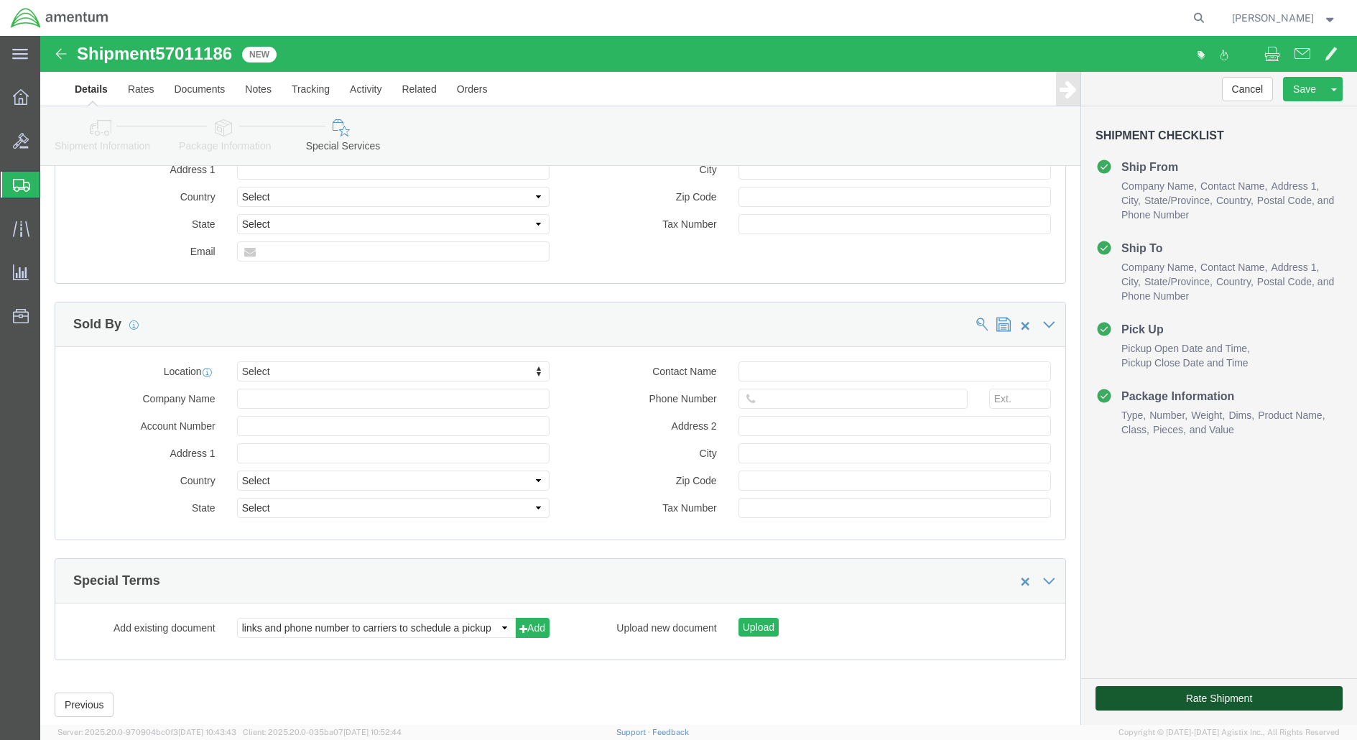
click button "Rate Shipment"
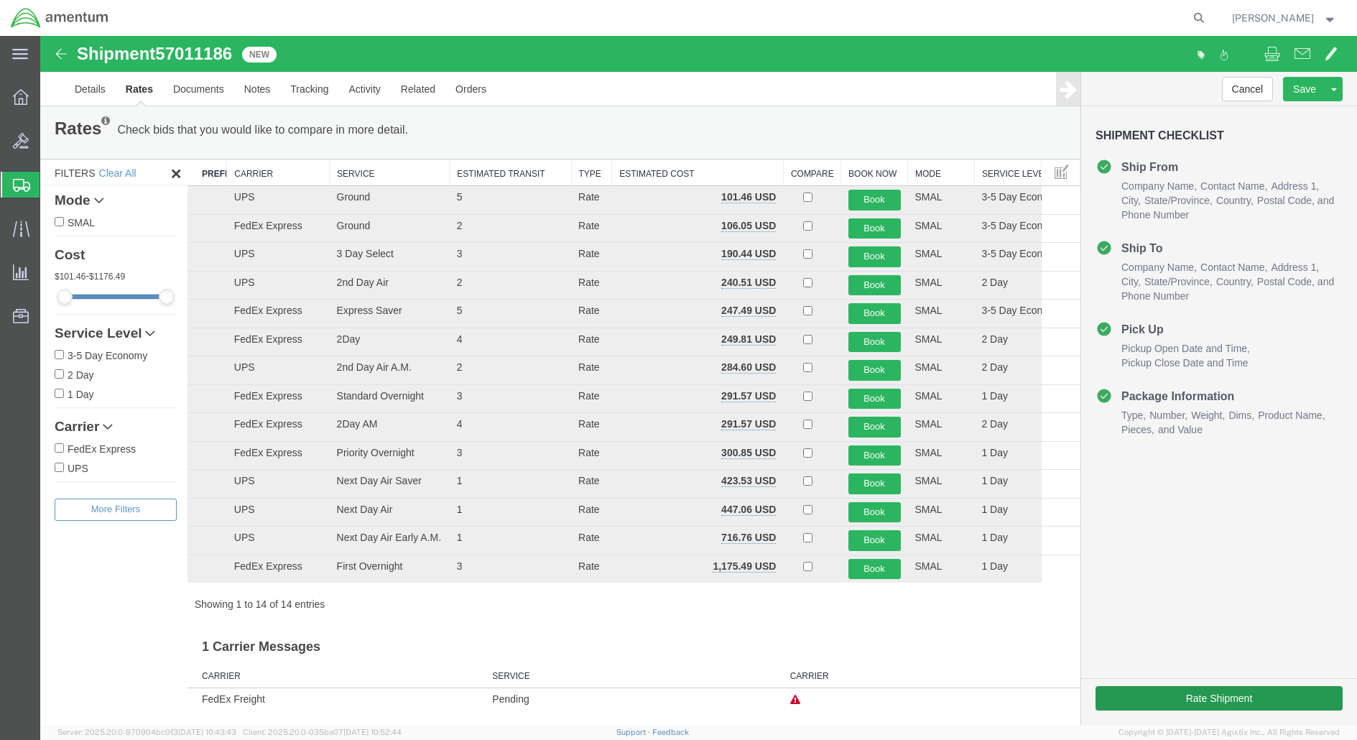
scroll to position [0, 0]
